Goal: Information Seeking & Learning: Learn about a topic

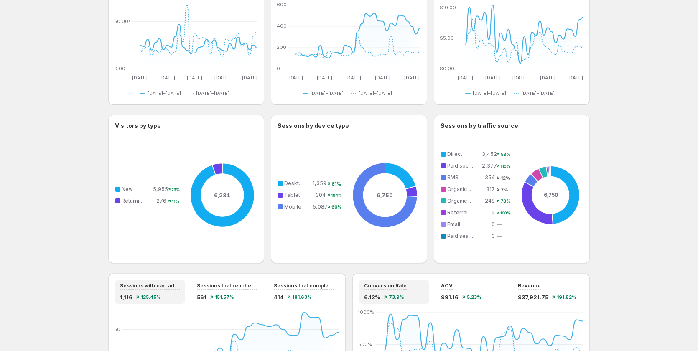
scroll to position [627, 0]
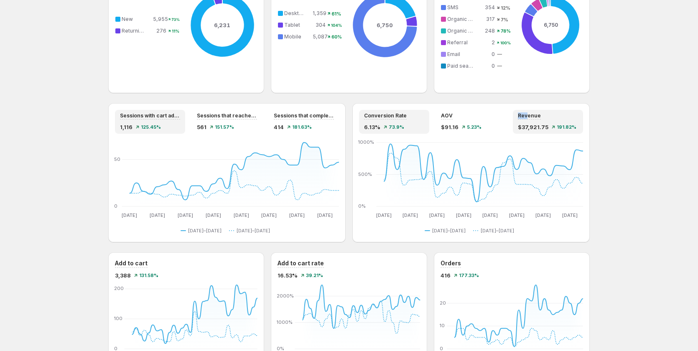
click at [519, 117] on div "Revenue $37,921.75 191.82%" at bounding box center [548, 122] width 70 height 24
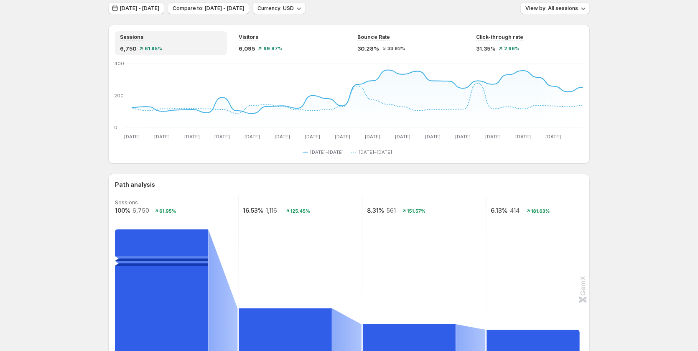
scroll to position [0, 0]
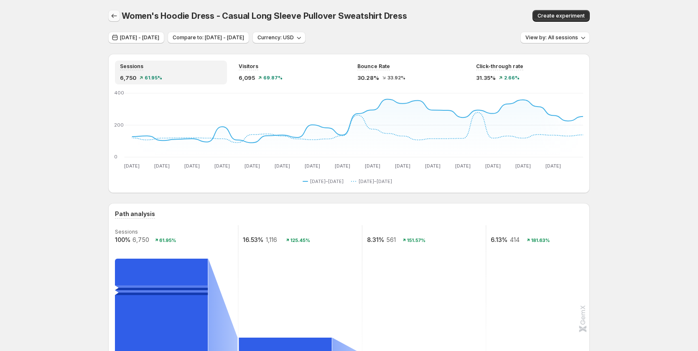
click at [117, 15] on icon "button" at bounding box center [114, 16] width 8 height 8
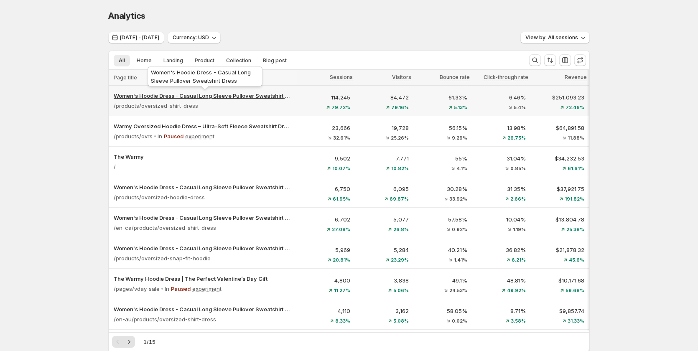
click at [221, 96] on p "Women's Hoodie Dress - Casual Long Sleeve Pullover Sweatshirt Dress" at bounding box center [203, 96] width 178 height 8
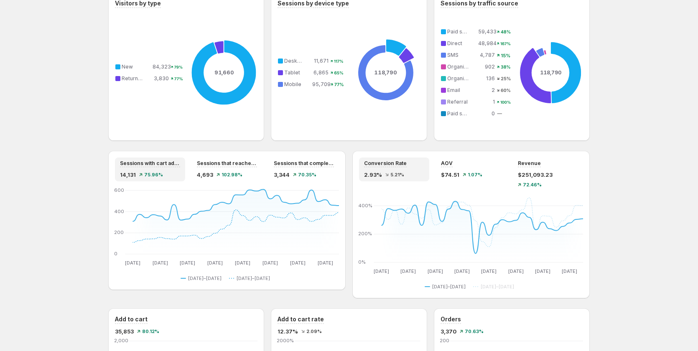
scroll to position [607, 0]
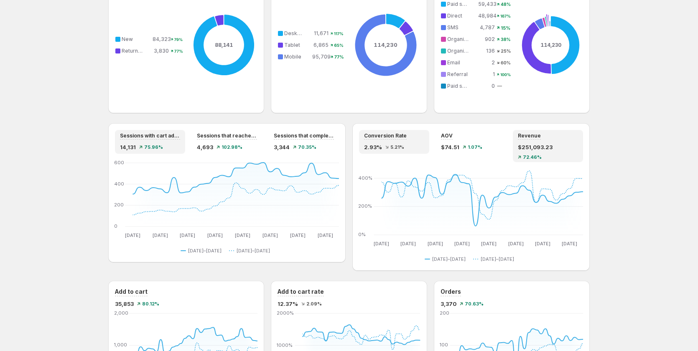
click at [550, 141] on div "Revenue $251,093.23 72.46%" at bounding box center [548, 146] width 60 height 27
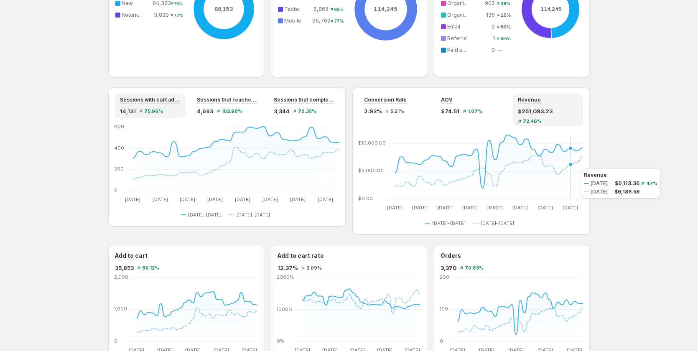
scroll to position [649, 0]
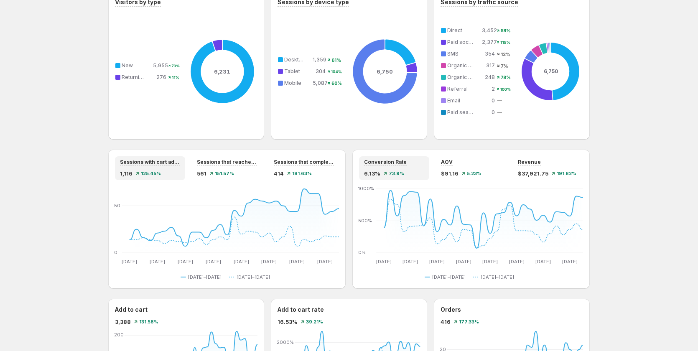
scroll to position [585, 0]
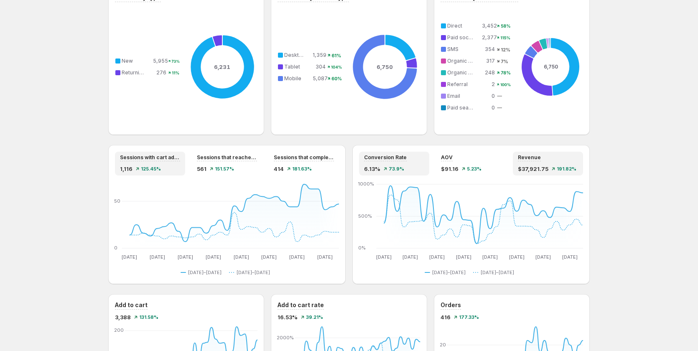
click at [554, 166] on div "$37,921.75 191.82%" at bounding box center [548, 169] width 60 height 8
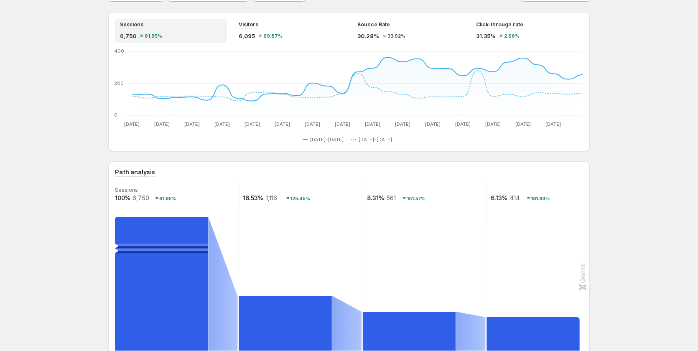
scroll to position [209, 0]
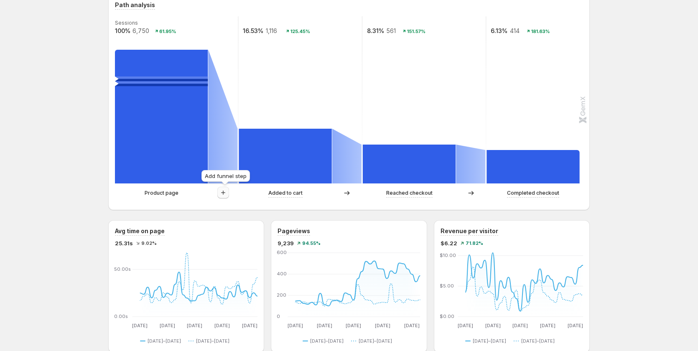
click at [227, 195] on icon "button" at bounding box center [223, 193] width 8 height 8
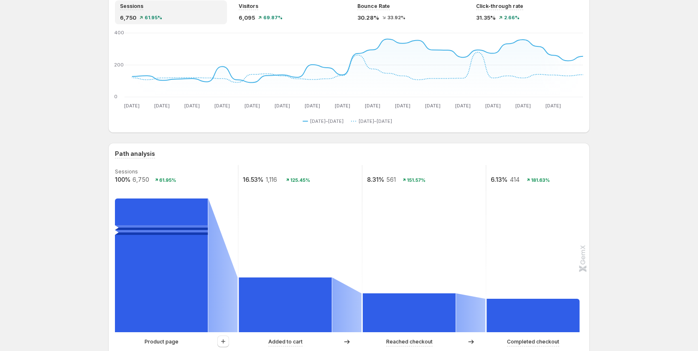
scroll to position [0, 0]
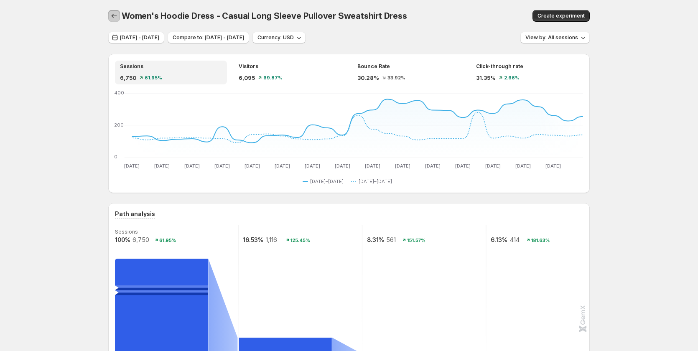
click at [116, 16] on icon "button" at bounding box center [114, 16] width 8 height 8
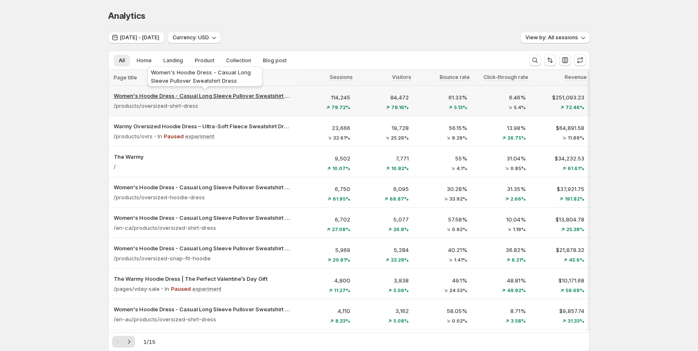
click at [229, 94] on p "Women's Hoodie Dress - Casual Long Sleeve Pullover Sweatshirt Dress" at bounding box center [203, 96] width 178 height 8
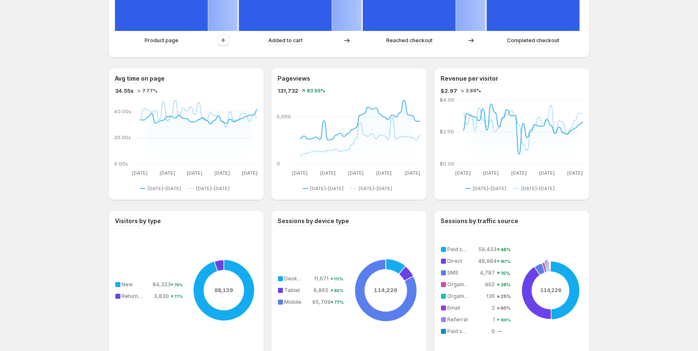
scroll to position [348, 0]
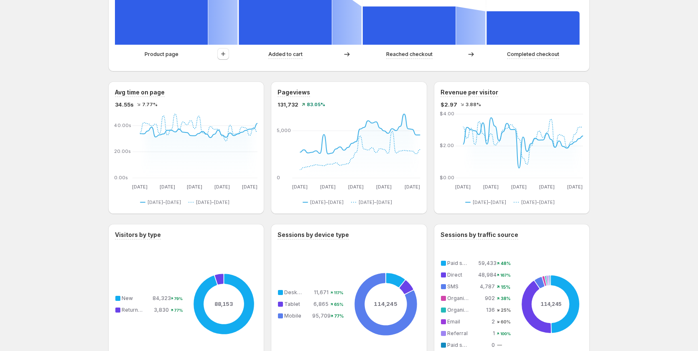
click at [218, 51] on div at bounding box center [223, 54] width 30 height 13
click at [223, 51] on icon "button" at bounding box center [223, 54] width 8 height 8
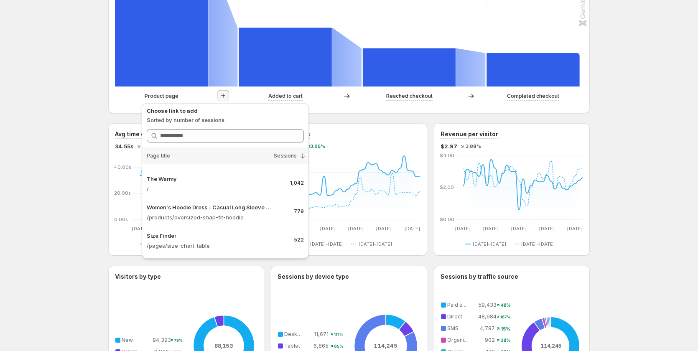
scroll to position [0, 0]
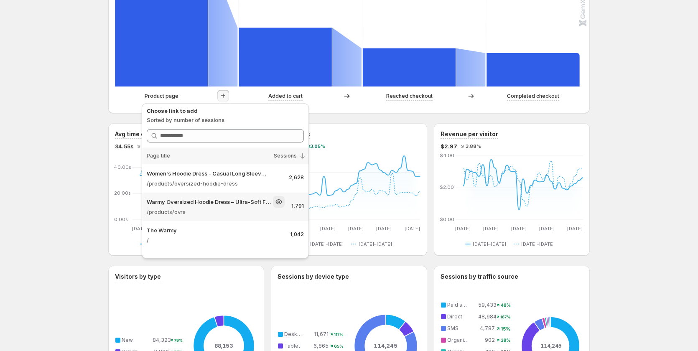
click at [227, 199] on p "Warmy Oversized Hoodie Dress – Ultra-Soft Fleece Sweatshirt Dress for Women (Pl…" at bounding box center [209, 202] width 125 height 8
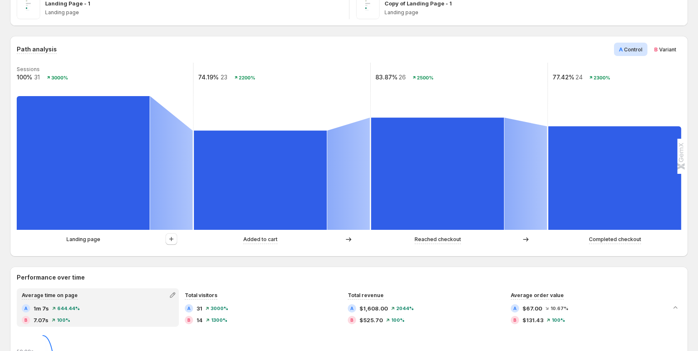
scroll to position [167, 0]
